Goal: Find specific page/section: Find specific page/section

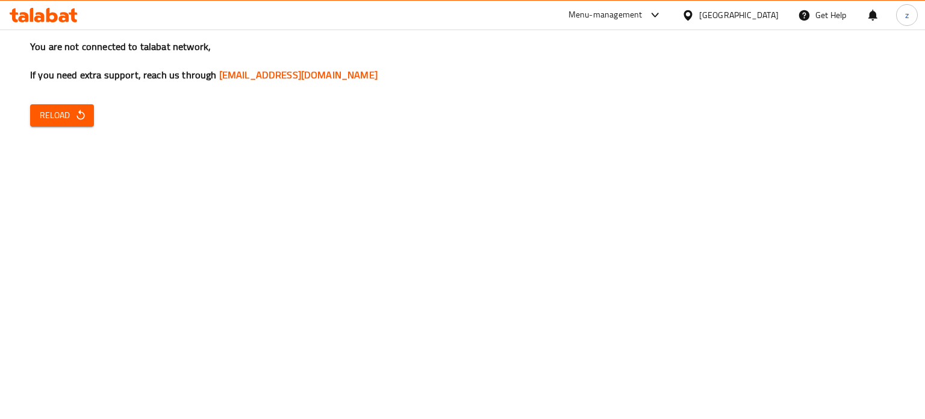
click at [64, 114] on span "Reload" at bounding box center [62, 115] width 45 height 15
click at [70, 122] on span "Reload" at bounding box center [62, 115] width 45 height 15
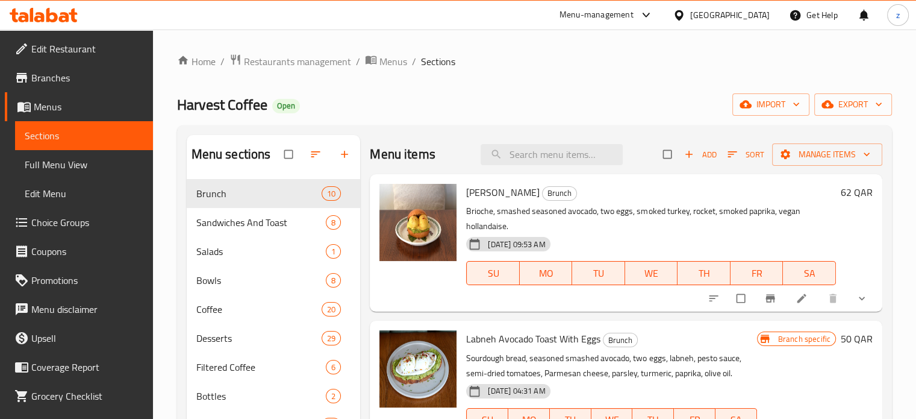
click at [653, 10] on div at bounding box center [643, 15] width 20 height 14
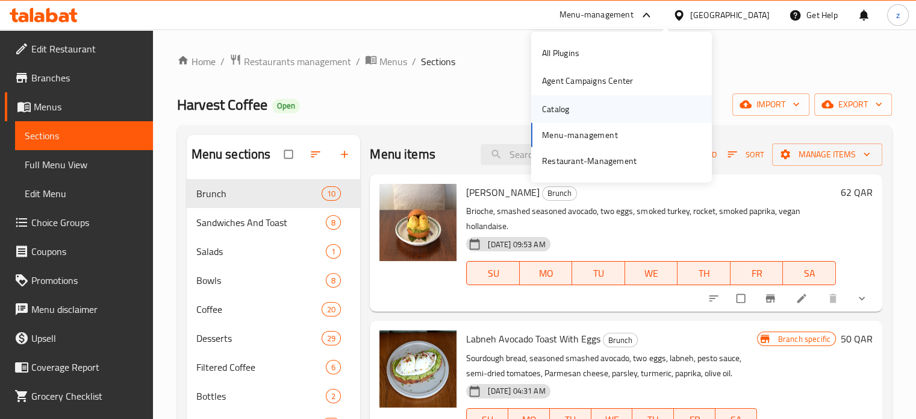
click at [564, 111] on div "Catalog" at bounding box center [555, 108] width 27 height 13
